Goal: Task Accomplishment & Management: Manage account settings

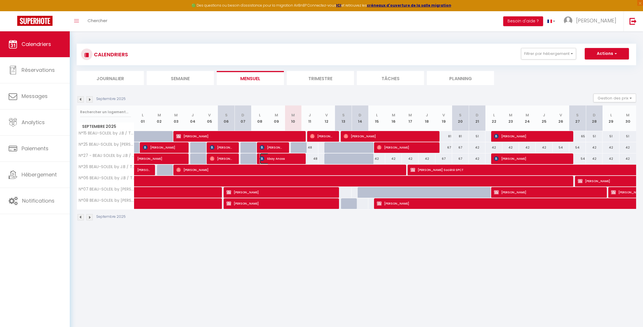
click at [298, 161] on span "Sbay Anass" at bounding box center [279, 158] width 39 height 11
select select "OK"
select select "0"
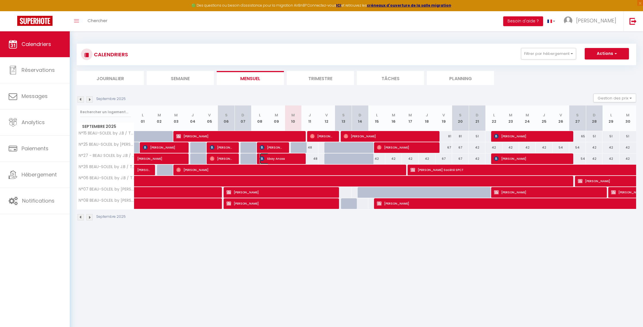
select select "1"
select select
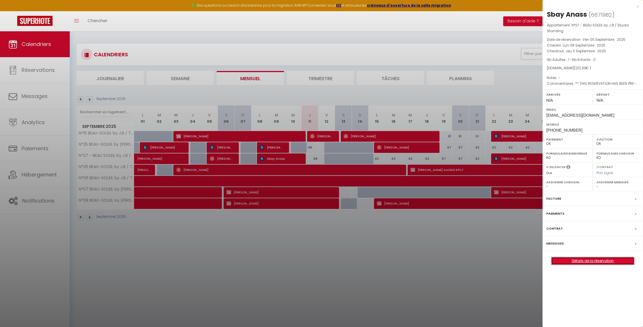
click at [588, 259] on link "Détails de la réservation" at bounding box center [592, 260] width 83 height 7
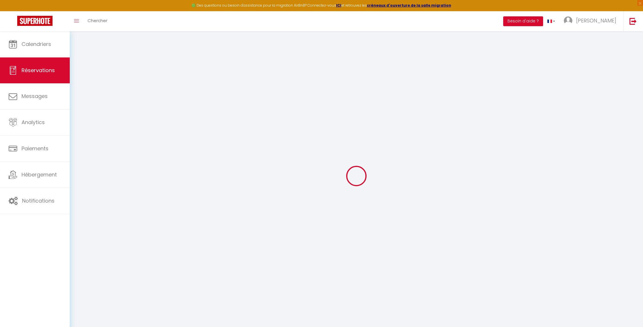
select select
checkbox input "false"
type textarea "** THIS RESERVATION HAS BEEN PRE-PAID ** Reservation has a cancellation grace p…"
type input "17"
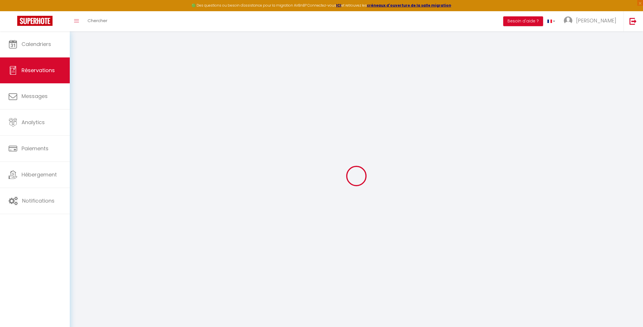
type input "11.39"
select select
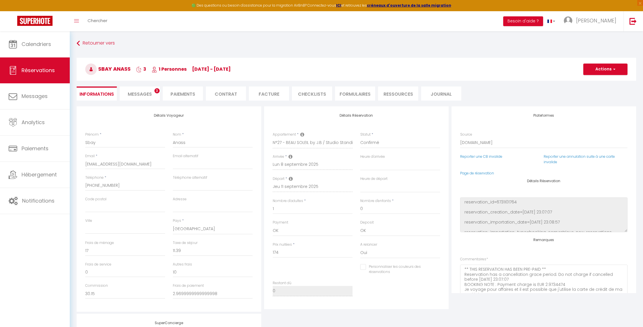
checkbox input "false"
select select
click at [156, 93] on span "3" at bounding box center [156, 90] width 5 height 5
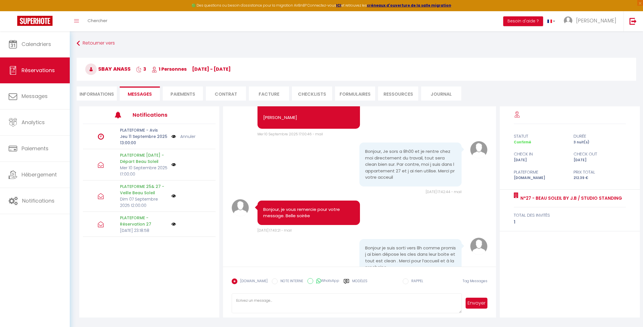
scroll to position [1276, 0]
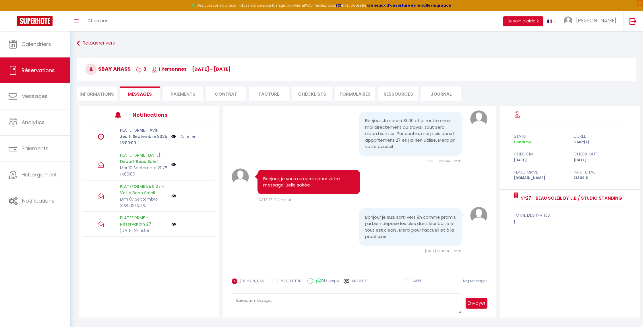
click at [270, 301] on textarea at bounding box center [347, 303] width 230 height 20
type textarea "Bonjour, je vous remercie pour votre message. Je suis content que vous aillez p…"
click at [479, 302] on button "Envoyer" at bounding box center [477, 302] width 22 height 11
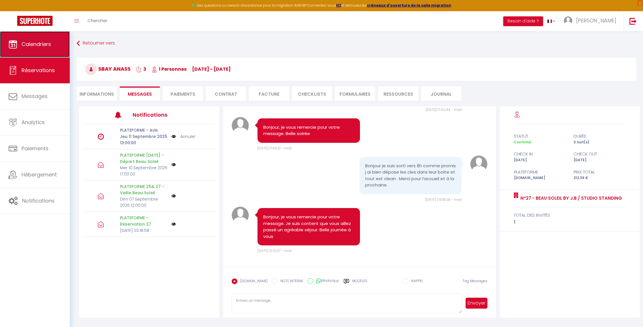
click at [42, 46] on span "Calendriers" at bounding box center [37, 43] width 30 height 7
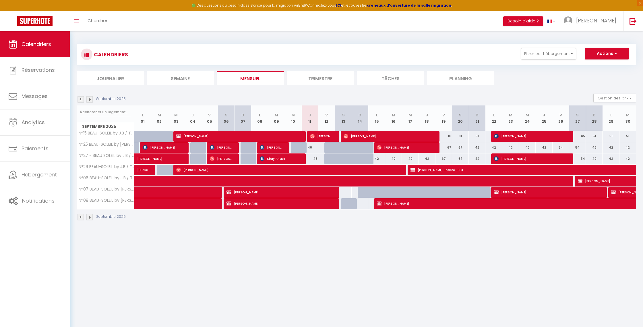
click at [92, 99] on img at bounding box center [89, 99] width 6 height 6
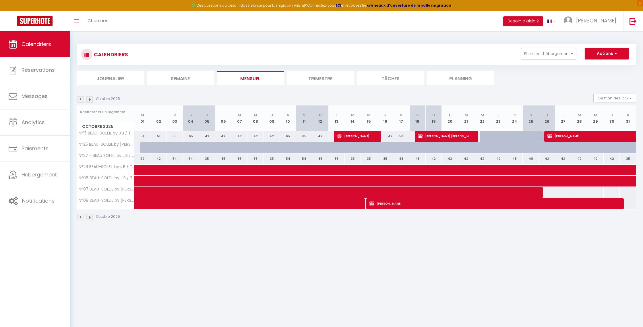
click at [81, 100] on img at bounding box center [81, 99] width 6 height 6
